Goal: Information Seeking & Learning: Learn about a topic

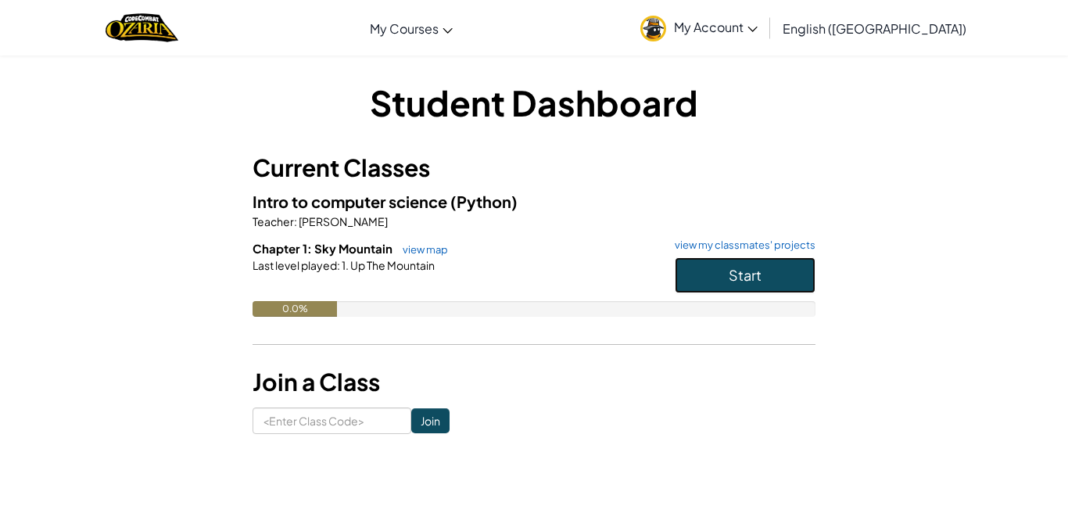
click at [742, 284] on button "Start" at bounding box center [745, 275] width 141 height 36
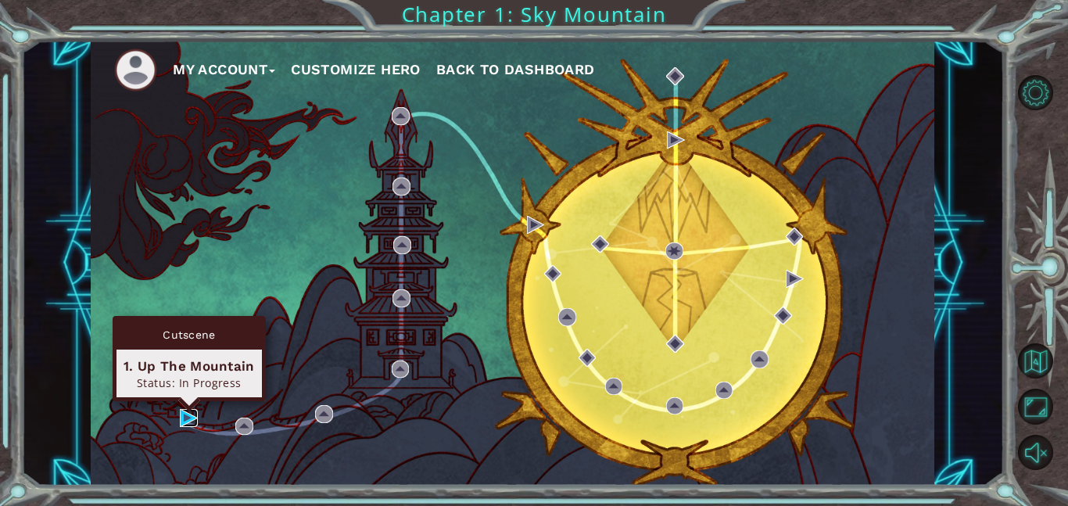
click at [190, 420] on img at bounding box center [189, 418] width 18 height 18
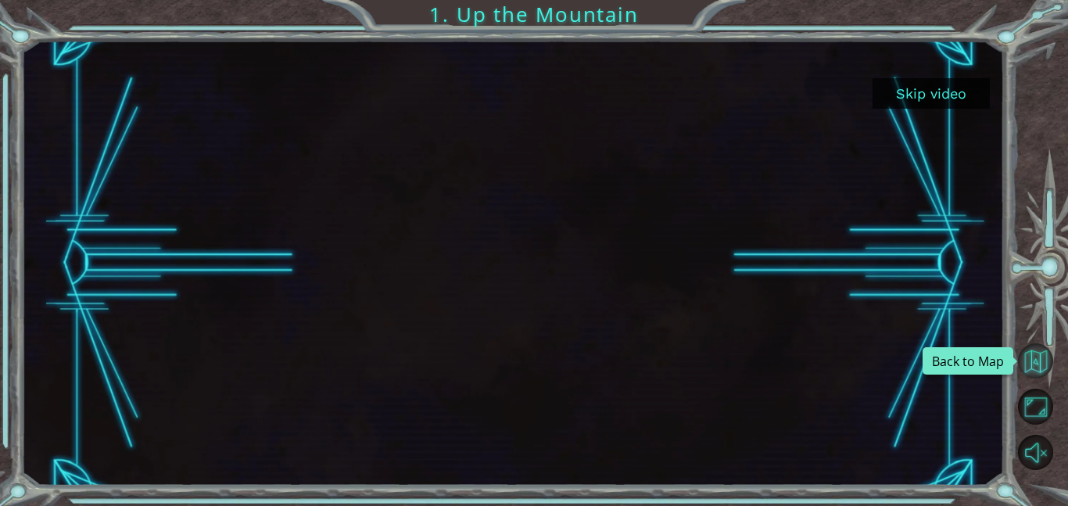
click at [1028, 369] on button "Back to Map" at bounding box center [1035, 360] width 35 height 35
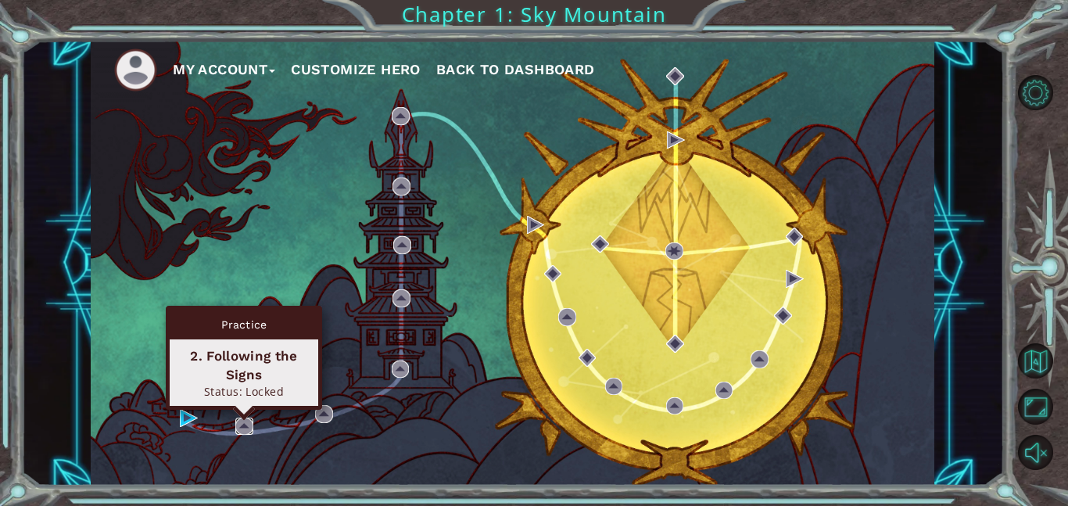
click at [250, 427] on img at bounding box center [244, 426] width 18 height 18
click at [242, 427] on img at bounding box center [244, 426] width 18 height 18
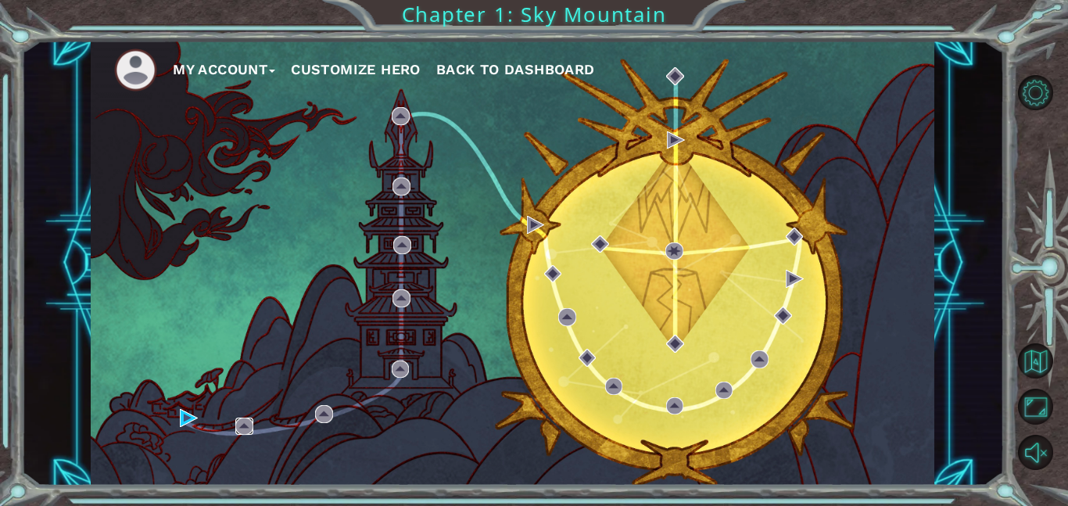
click at [242, 427] on img at bounding box center [244, 426] width 18 height 18
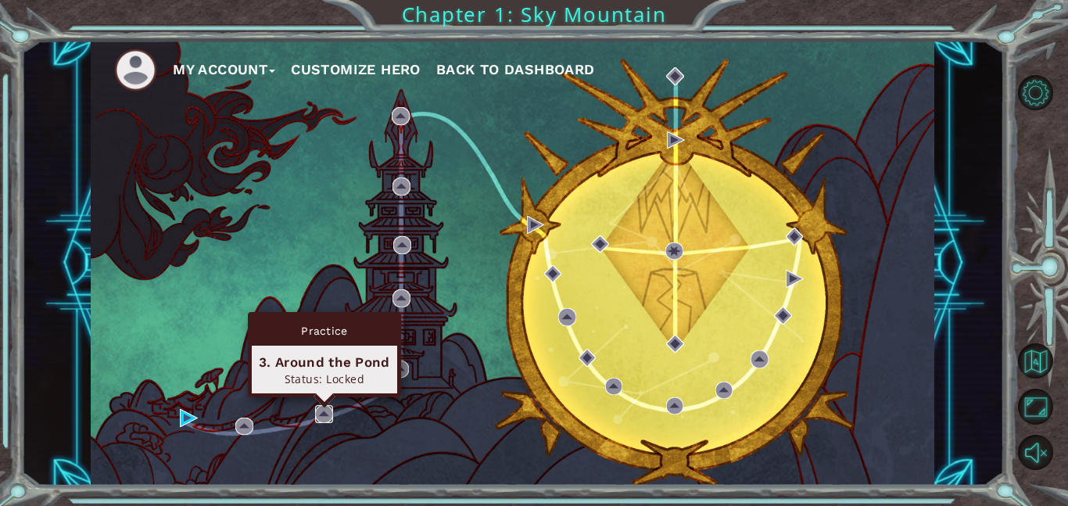
click at [323, 416] on img at bounding box center [324, 414] width 18 height 18
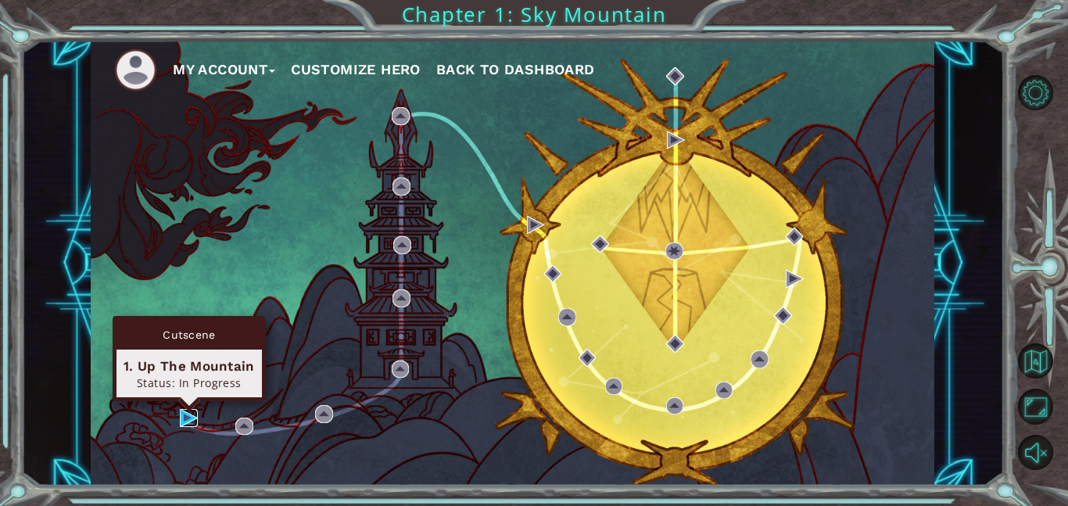
click at [183, 417] on img at bounding box center [189, 418] width 18 height 18
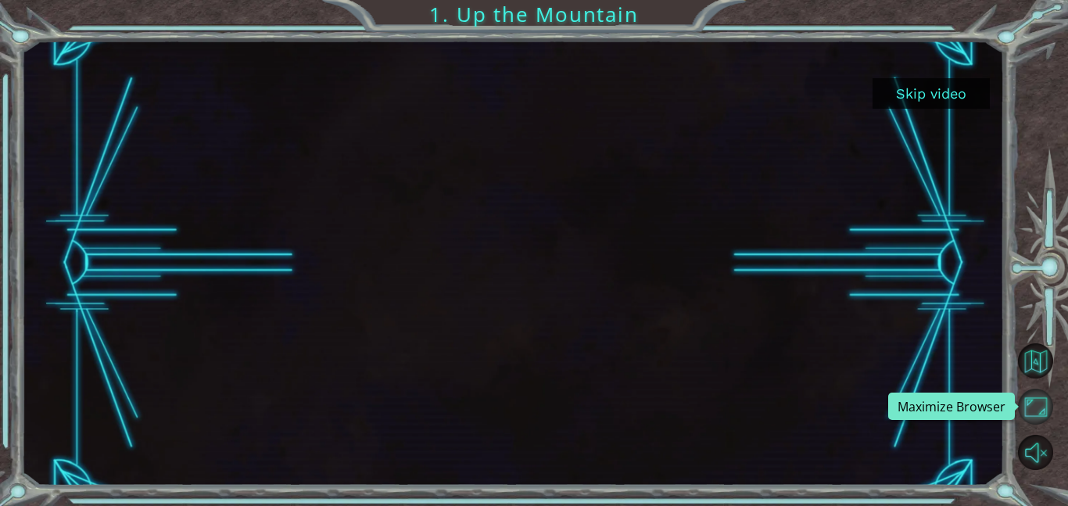
click at [1034, 404] on button "Maximize Browser" at bounding box center [1035, 406] width 35 height 35
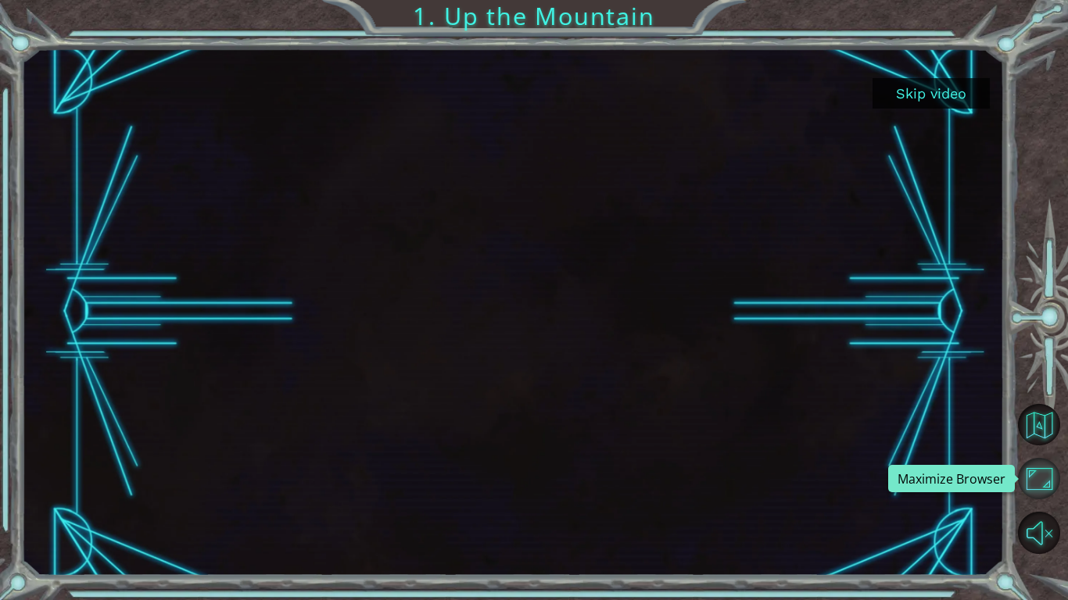
click at [1050, 476] on button "Maximize Browser" at bounding box center [1039, 479] width 42 height 42
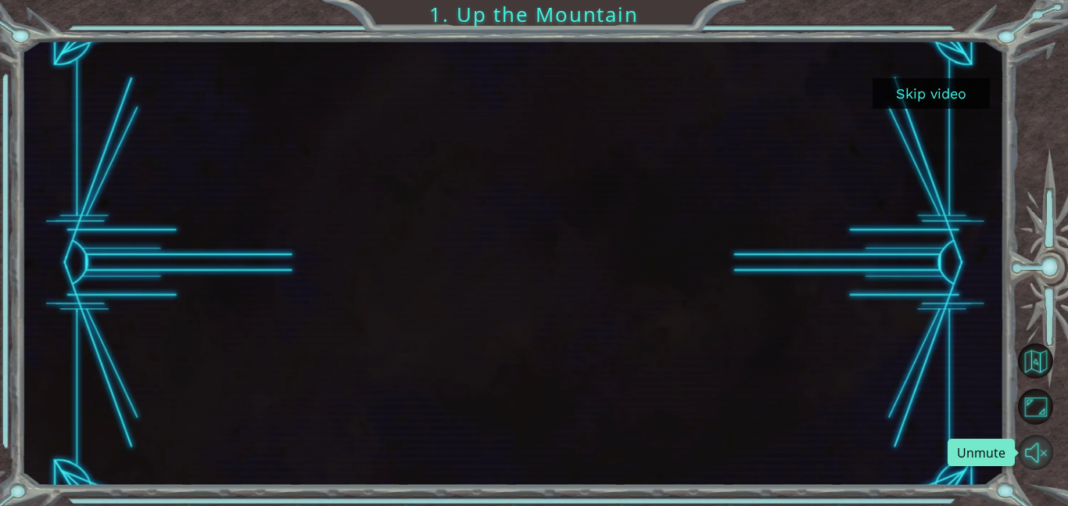
click at [1034, 457] on button "Unmute" at bounding box center [1035, 452] width 35 height 35
click at [1034, 457] on button "Mute" at bounding box center [1035, 452] width 35 height 35
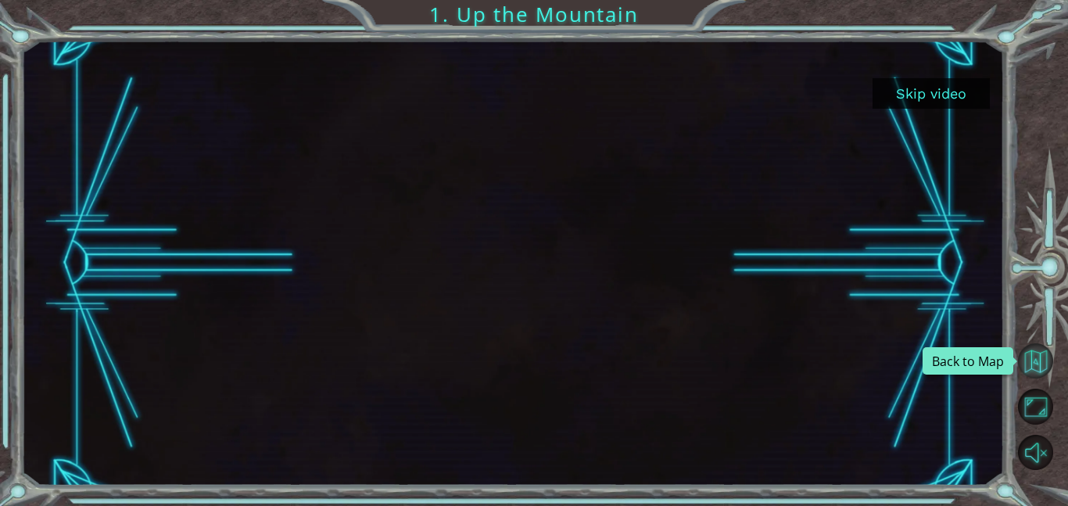
click at [1041, 360] on button "Back to Map" at bounding box center [1035, 360] width 35 height 35
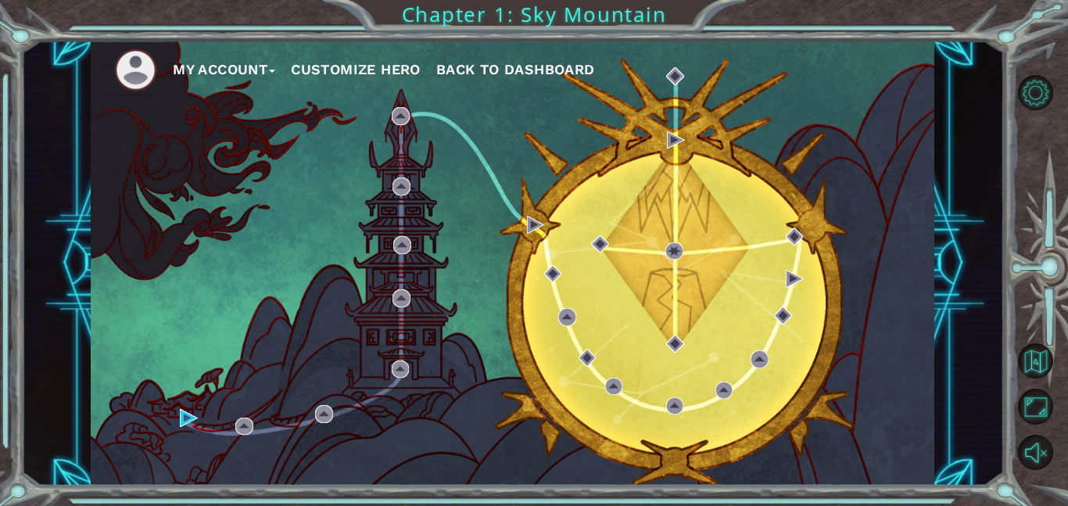
click at [274, 70] on span at bounding box center [272, 71] width 6 height 3
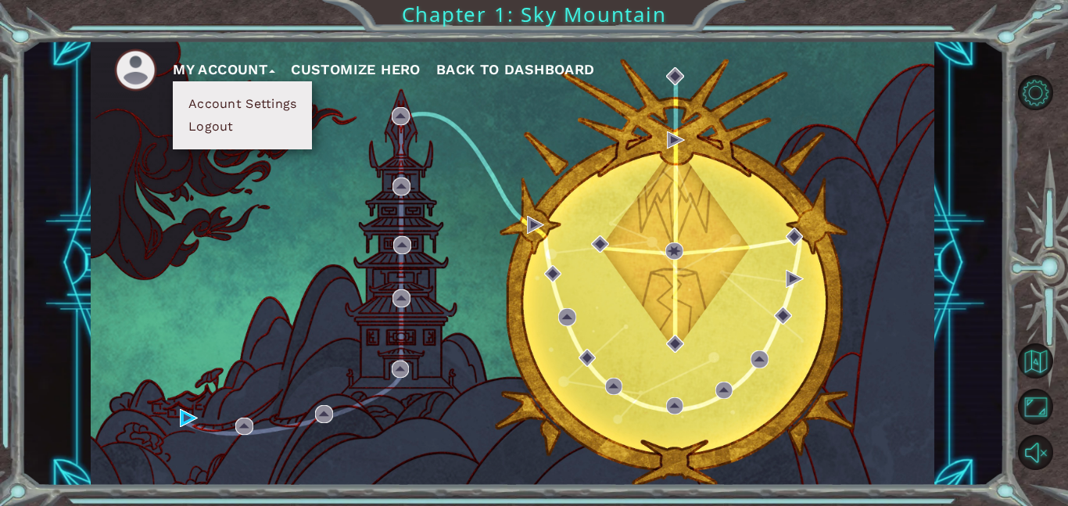
click at [260, 213] on div "My Account Account Settings Logout Customize Hero Back to Dashboard" at bounding box center [513, 263] width 844 height 445
click at [206, 68] on button "My Account" at bounding box center [224, 69] width 102 height 23
